Goal: Task Accomplishment & Management: Use online tool/utility

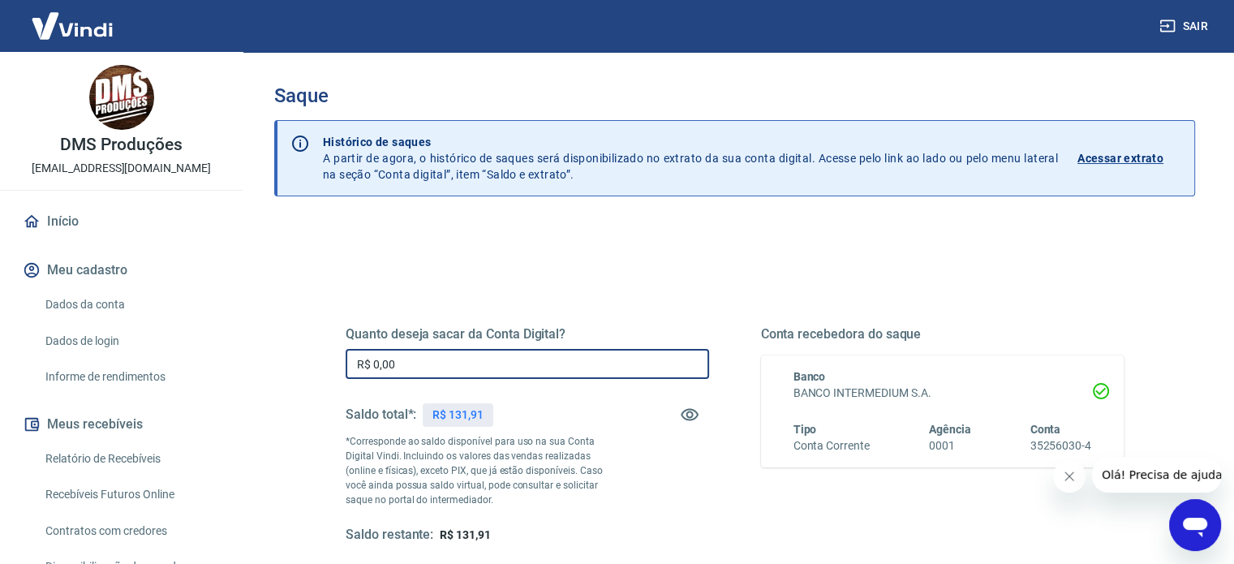
click at [522, 359] on input "R$ 0,00" at bounding box center [527, 364] width 363 height 30
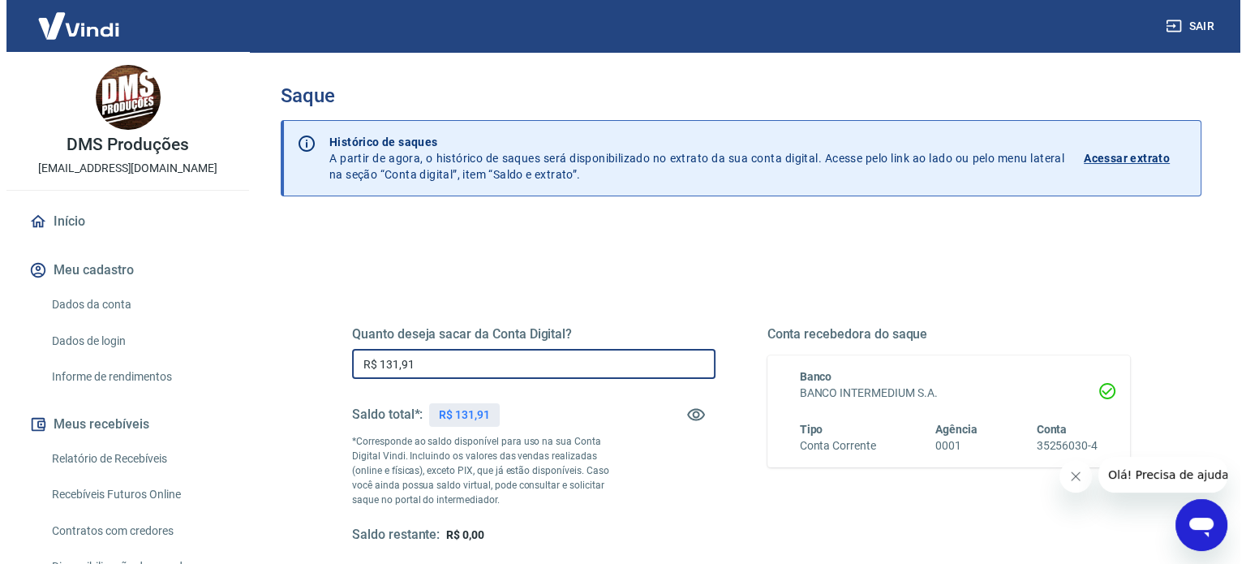
scroll to position [191, 0]
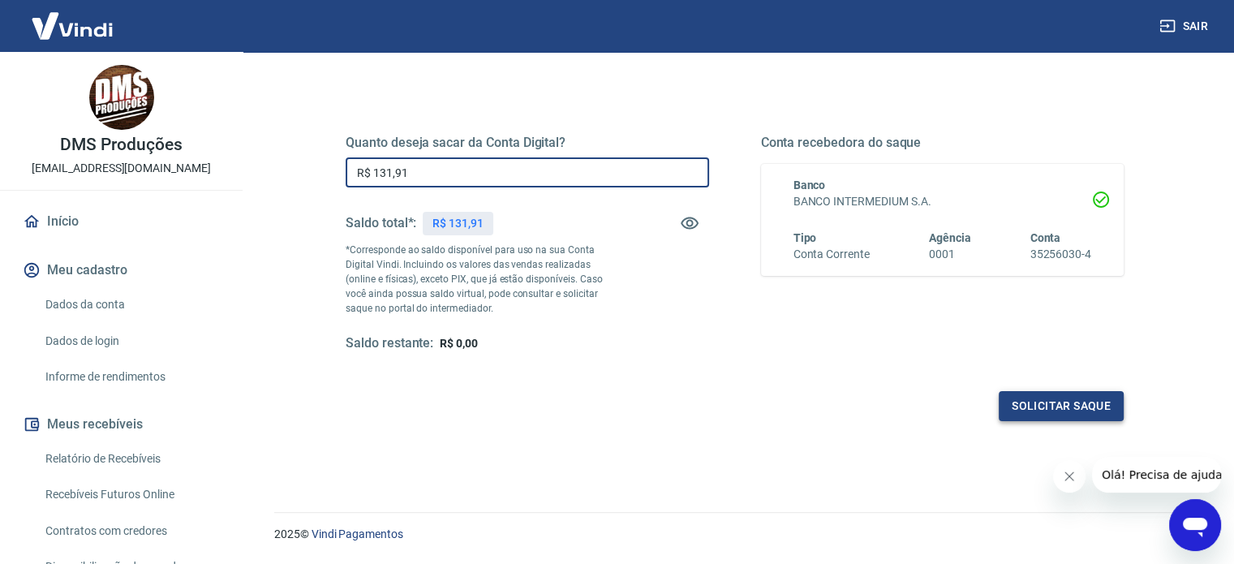
type input "R$ 131,91"
click at [1063, 419] on button "Solicitar saque" at bounding box center [1061, 406] width 125 height 30
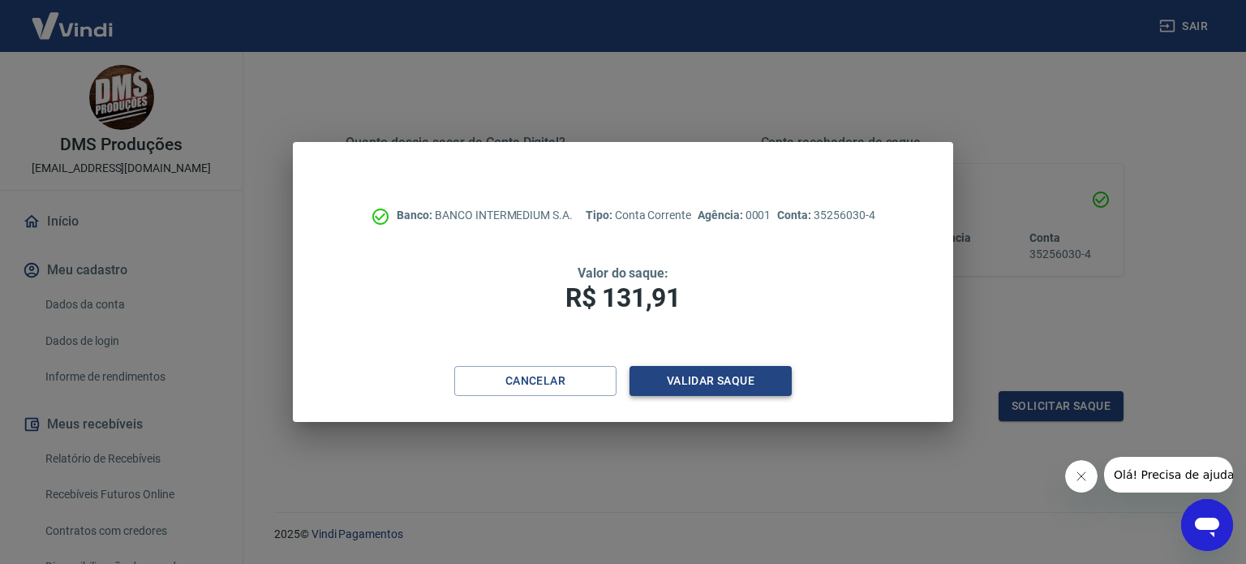
click at [686, 389] on button "Validar saque" at bounding box center [711, 381] width 162 height 30
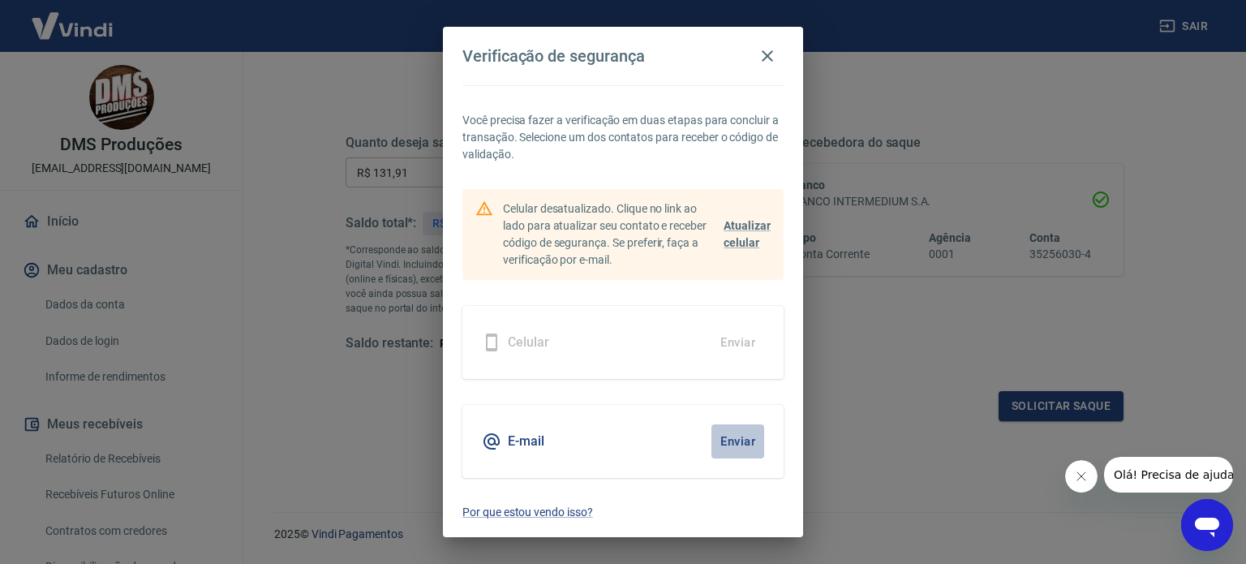
click at [725, 442] on button "Enviar" at bounding box center [737, 441] width 53 height 34
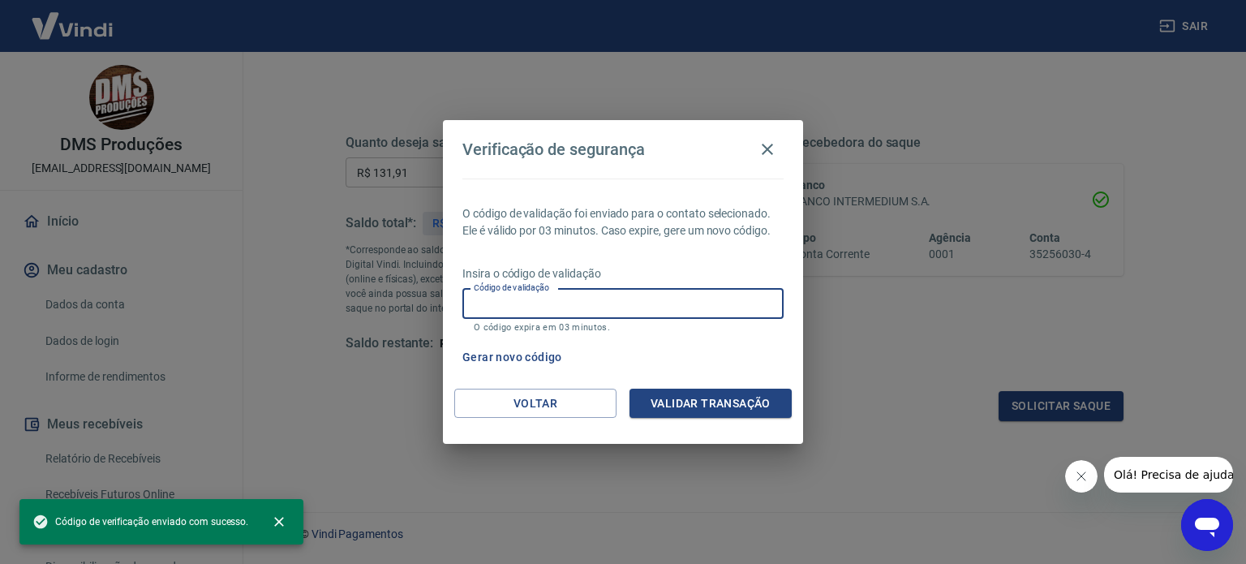
click at [650, 301] on input "Código de validação" at bounding box center [622, 304] width 321 height 30
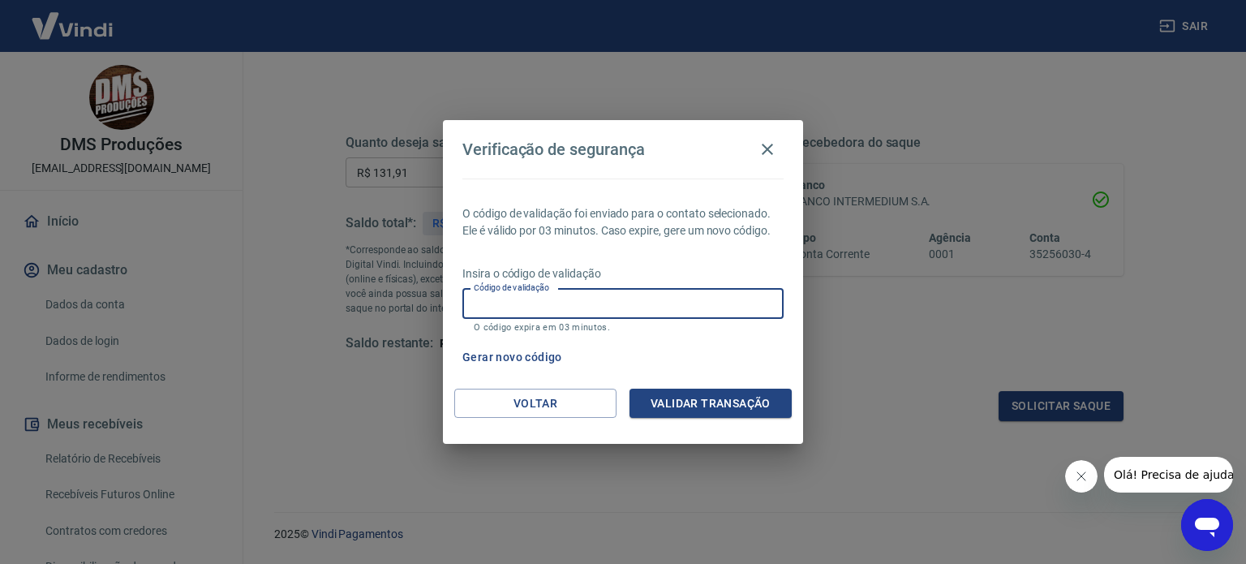
paste input "839054"
type input "839054"
click at [701, 405] on button "Validar transação" at bounding box center [711, 404] width 162 height 30
